Goal: Find specific page/section: Find specific page/section

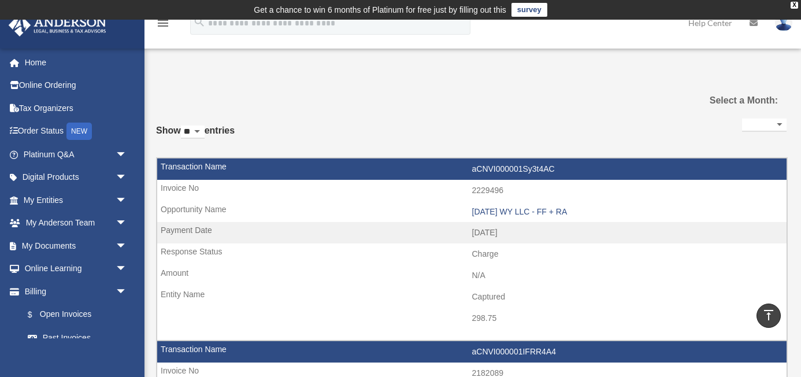
select select
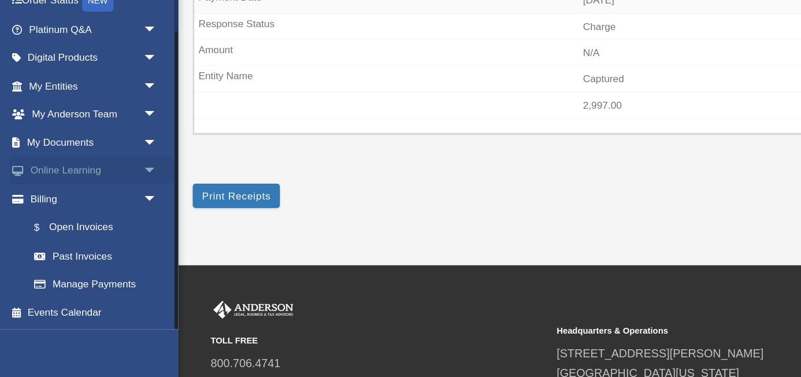
scroll to position [344, 0]
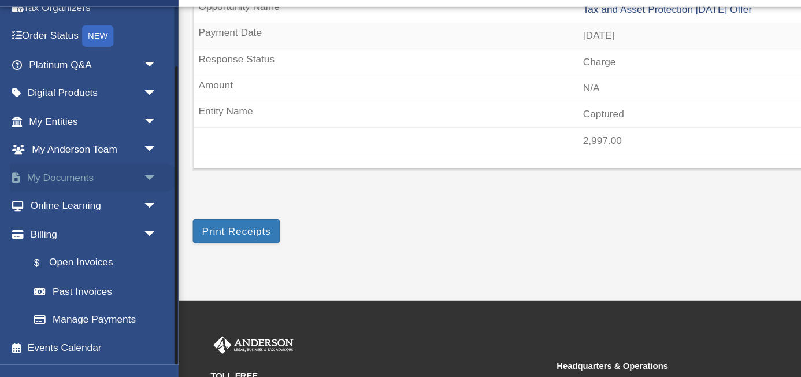
click at [66, 191] on link "My Documents arrow_drop_down" at bounding box center [76, 186] width 136 height 23
click at [125, 184] on span "arrow_drop_down" at bounding box center [127, 187] width 23 height 24
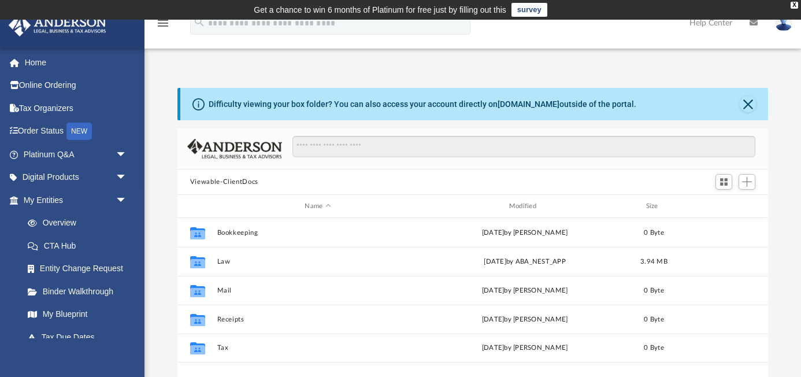
scroll to position [263, 591]
click at [57, 57] on link "Home" at bounding box center [76, 62] width 136 height 23
click at [80, 109] on link "Tax Organizers" at bounding box center [76, 108] width 136 height 23
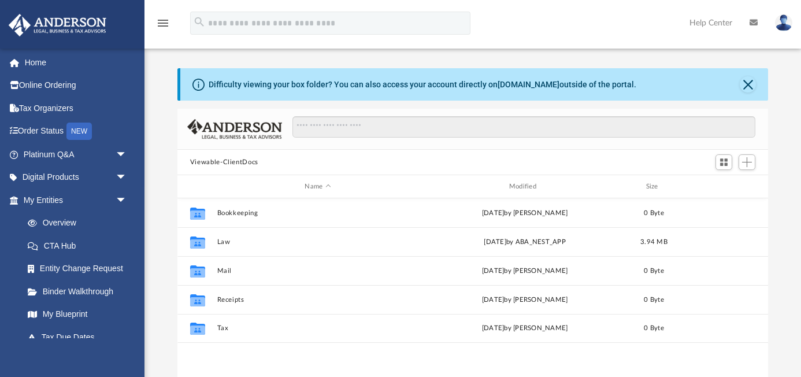
scroll to position [263, 591]
